Goal: Transaction & Acquisition: Purchase product/service

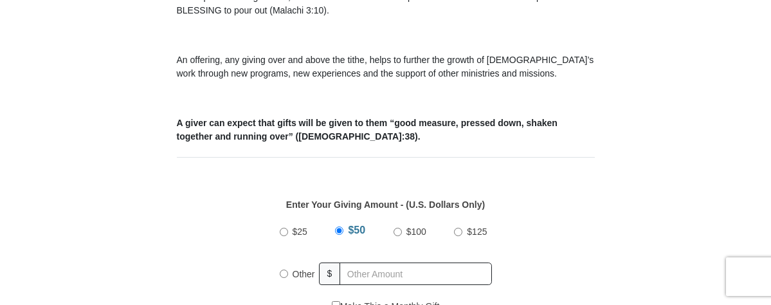
scroll to position [436, 0]
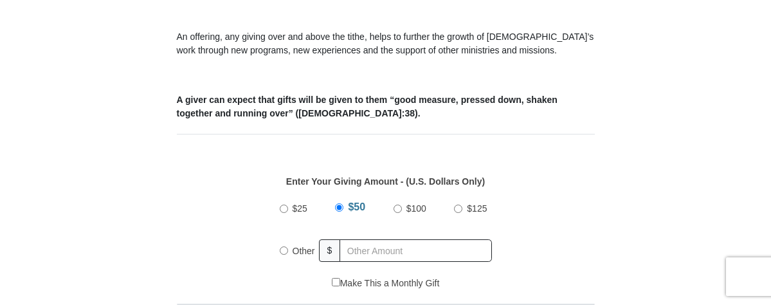
click at [284, 255] on input "Other" at bounding box center [284, 250] width 8 height 8
radio input "true"
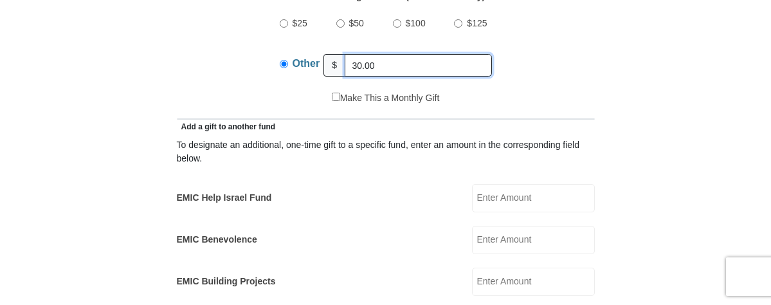
scroll to position [622, 0]
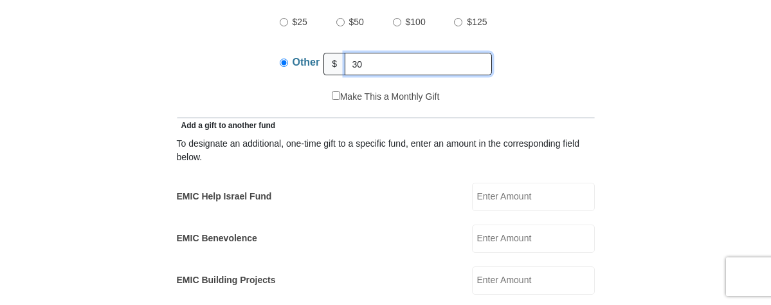
type input "3"
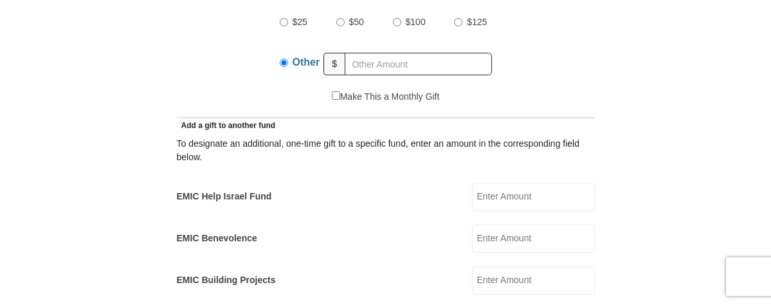
click at [532, 211] on input "EMIC Help Israel Fund" at bounding box center [533, 197] width 123 height 28
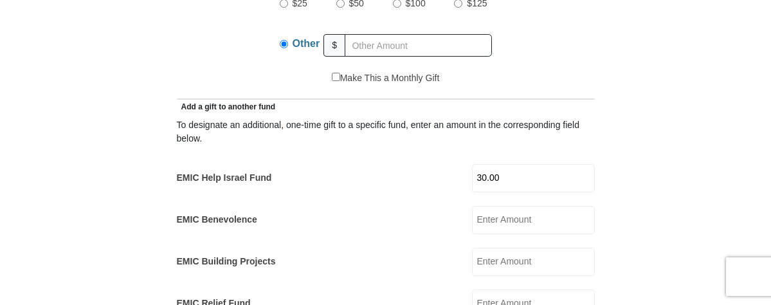
scroll to position [646, 0]
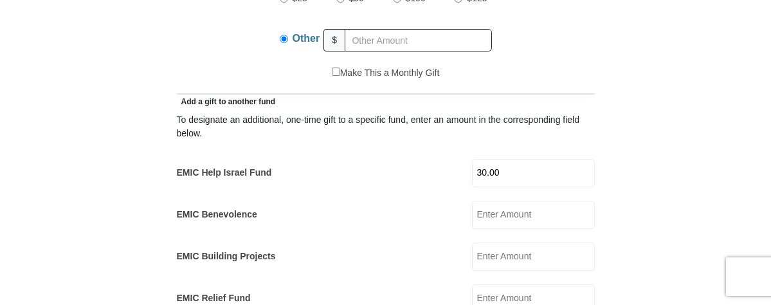
type input "30.00"
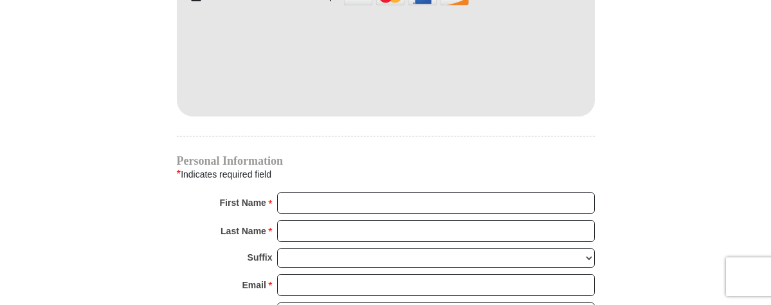
scroll to position [1149, 0]
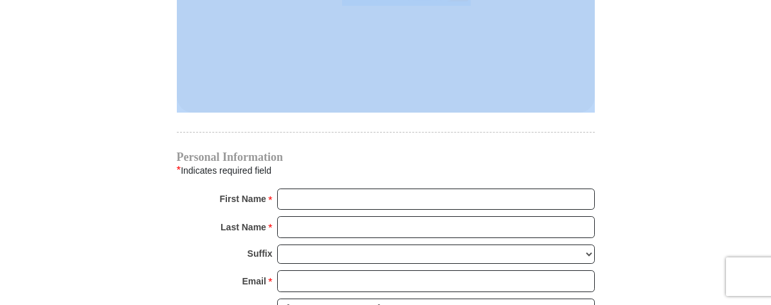
drag, startPoint x: 662, startPoint y: 19, endPoint x: 586, endPoint y: 38, distance: 78.8
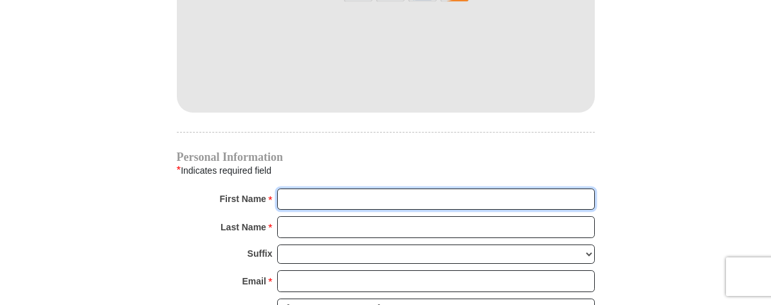
click at [295, 210] on input "First Name *" at bounding box center [436, 199] width 318 height 22
type input "[PERSON_NAME]"
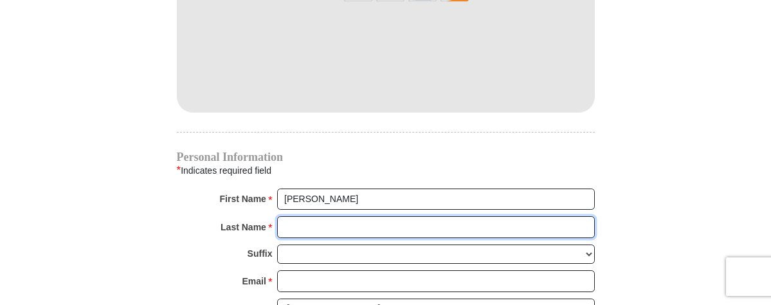
click at [289, 238] on input "Last Name *" at bounding box center [436, 227] width 318 height 22
type input "tezino"
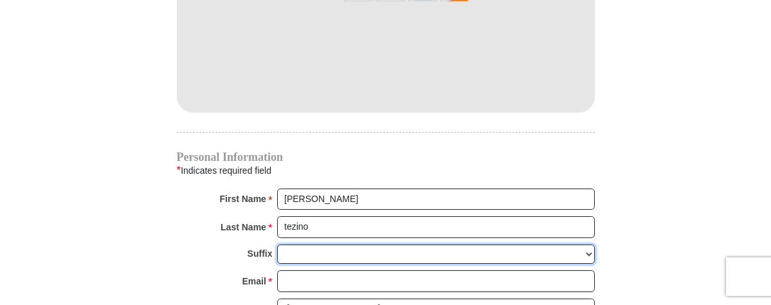
click at [588, 264] on select "[PERSON_NAME] I II III IV V VI" at bounding box center [436, 254] width 318 height 20
select select "Jr"
click at [277, 261] on select "[PERSON_NAME] I II III IV V VI" at bounding box center [436, 254] width 318 height 20
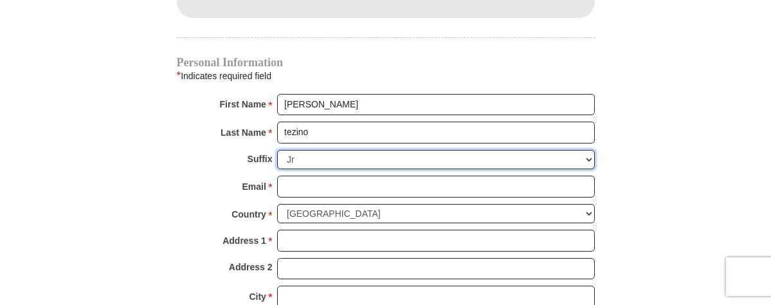
scroll to position [1264, 0]
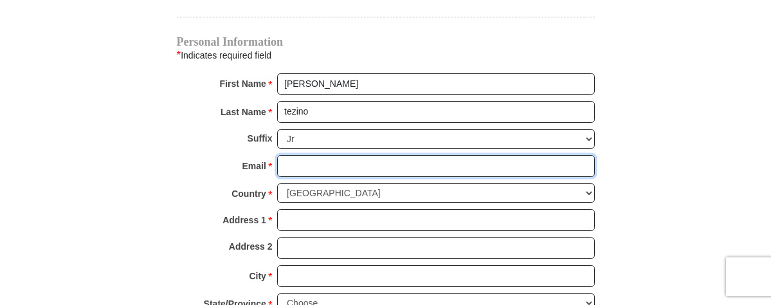
click at [287, 177] on input "Email *" at bounding box center [436, 166] width 318 height 22
type input "[EMAIL_ADDRESS][DOMAIN_NAME]"
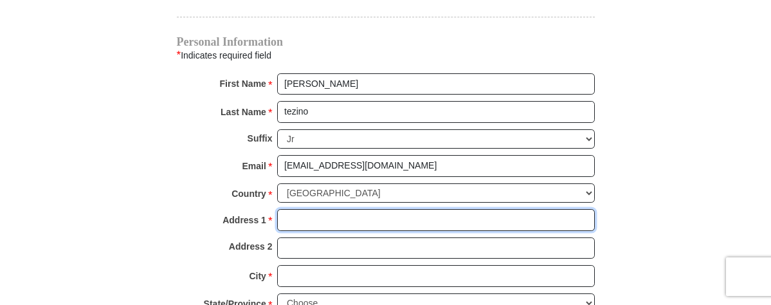
click at [287, 231] on input "Address 1 *" at bounding box center [436, 220] width 318 height 22
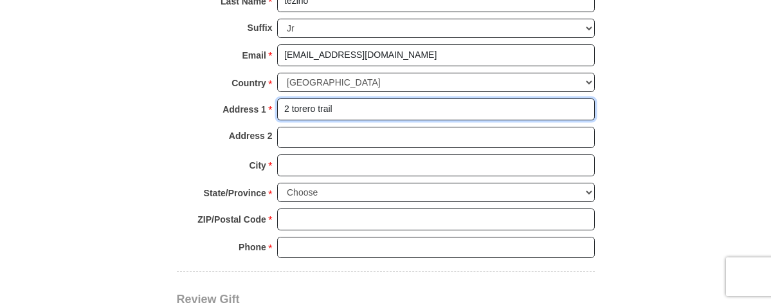
scroll to position [1375, 0]
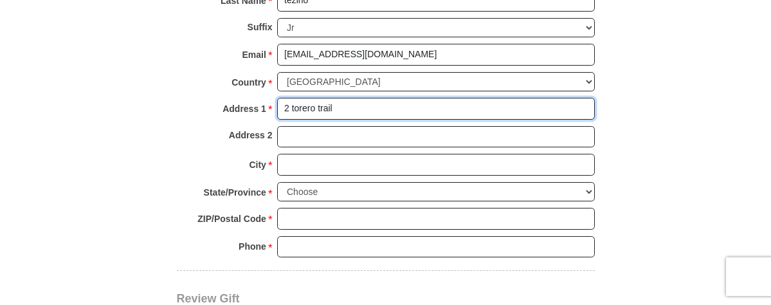
type input "2 torero trail"
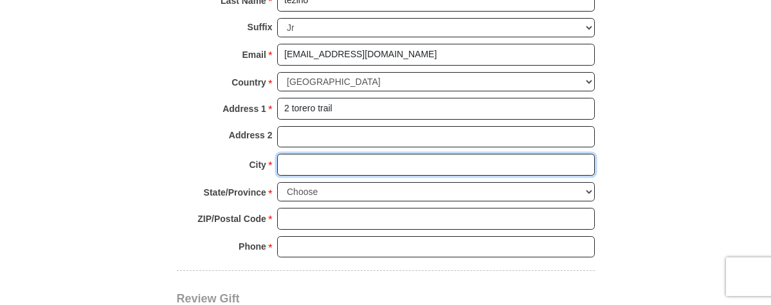
click at [280, 176] on input "City *" at bounding box center [436, 165] width 318 height 22
type input "newnan"
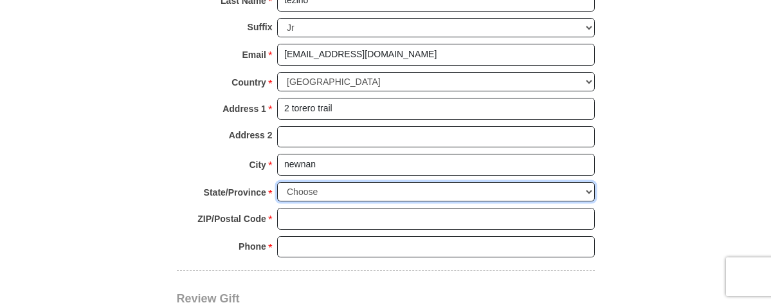
click at [586, 202] on select "Choose [US_STATE] [US_STATE] [US_STATE] [US_STATE] [US_STATE] Armed Forces Amer…" at bounding box center [436, 192] width 318 height 20
select select "GA"
click at [277, 199] on select "Choose [US_STATE] [US_STATE] [US_STATE] [US_STATE] [US_STATE] Armed Forces Amer…" at bounding box center [436, 192] width 318 height 20
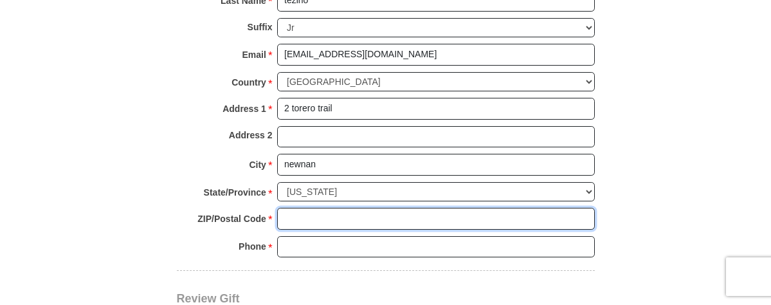
click at [289, 230] on input "ZIP/Postal Code *" at bounding box center [436, 219] width 318 height 22
type input "30263"
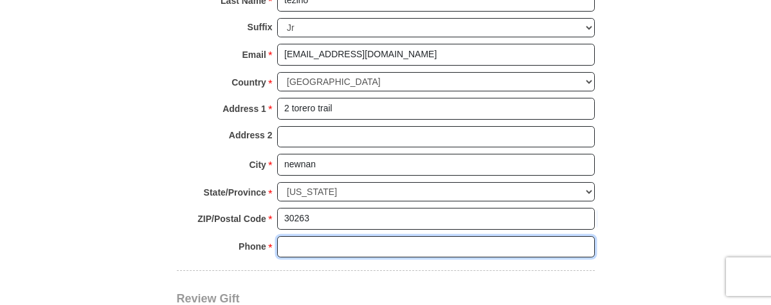
click at [286, 258] on input "Phone * *" at bounding box center [436, 247] width 318 height 22
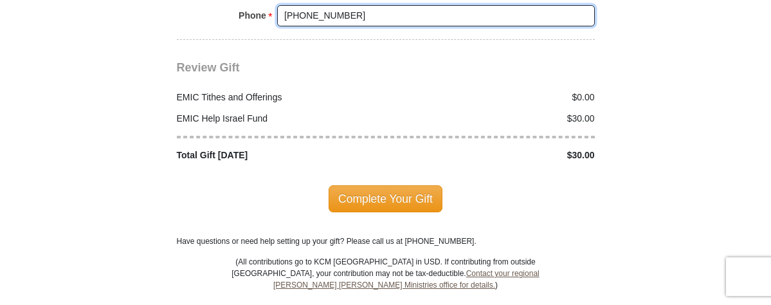
scroll to position [1607, 0]
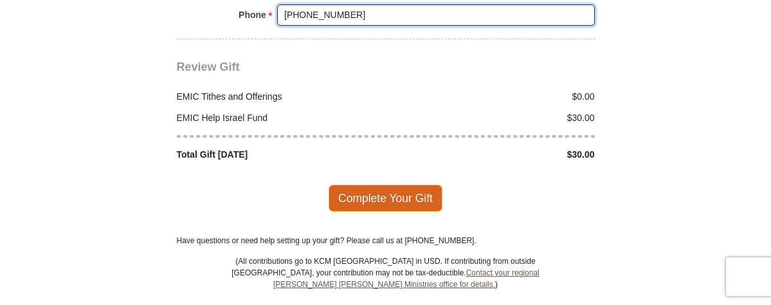
type input "[PHONE_NUMBER]"
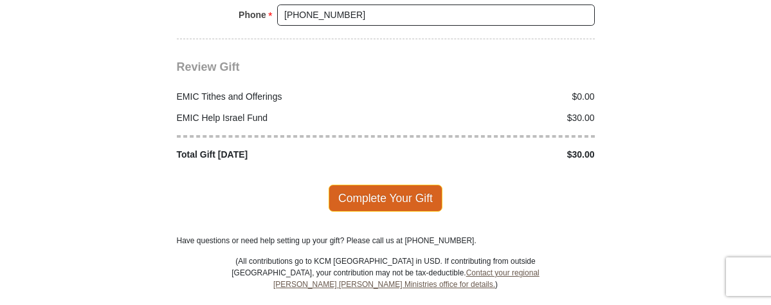
click at [392, 210] on span "Complete Your Gift" at bounding box center [386, 198] width 114 height 27
